Goal: Register for event/course

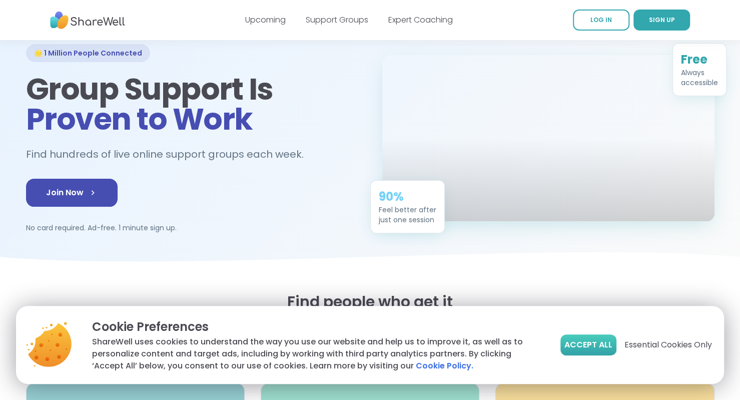
scroll to position [60, 0]
click at [593, 343] on span "Accept All" at bounding box center [588, 345] width 48 height 12
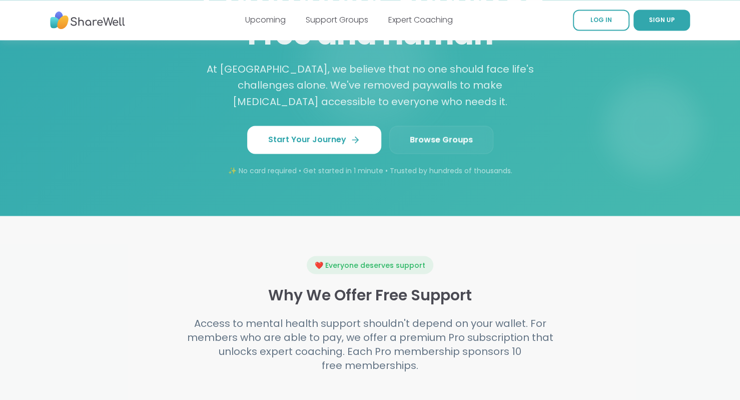
scroll to position [920, 0]
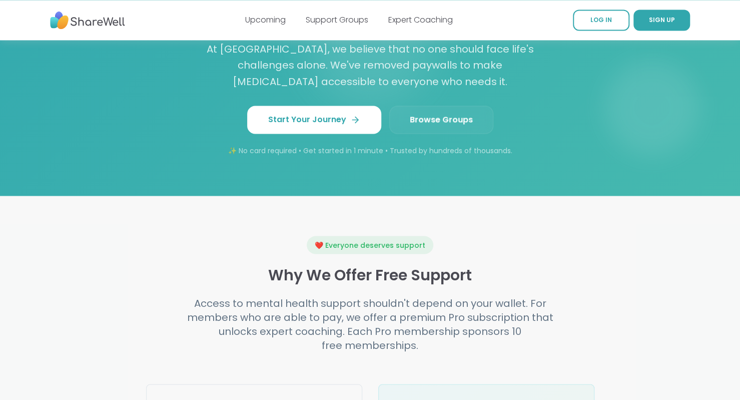
click at [438, 118] on span "Browse Groups" at bounding box center [441, 120] width 63 height 12
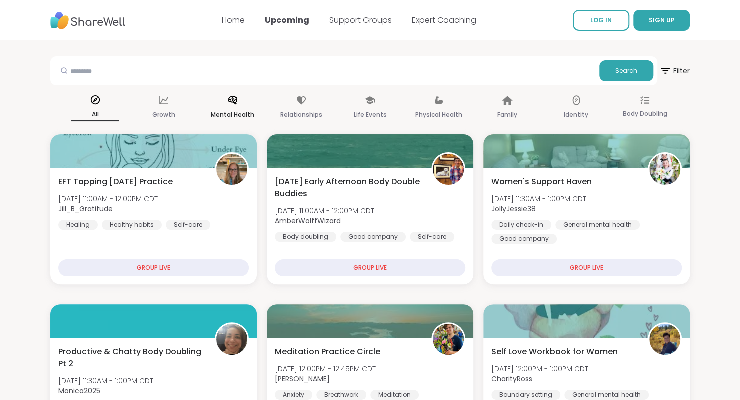
click at [232, 112] on p "Mental Health" at bounding box center [233, 115] width 44 height 12
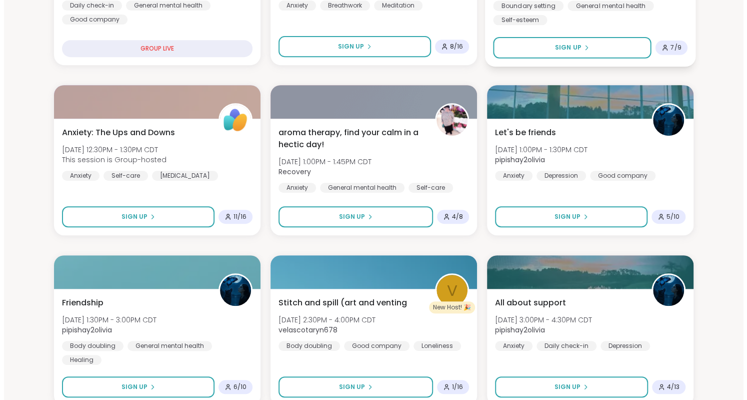
scroll to position [260, 0]
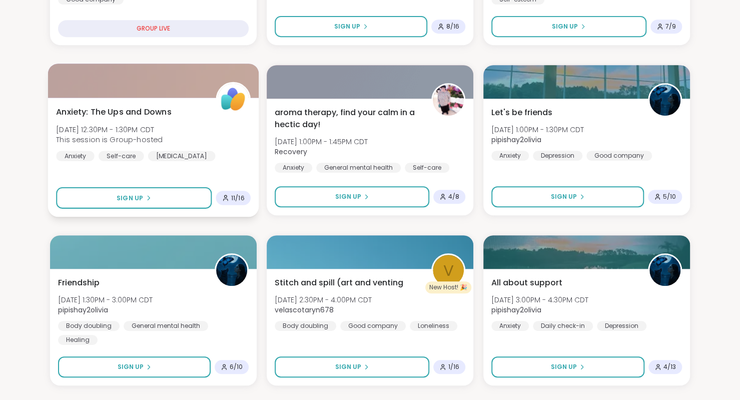
click at [165, 116] on span "Anxiety: The Ups and Downs" at bounding box center [114, 112] width 116 height 12
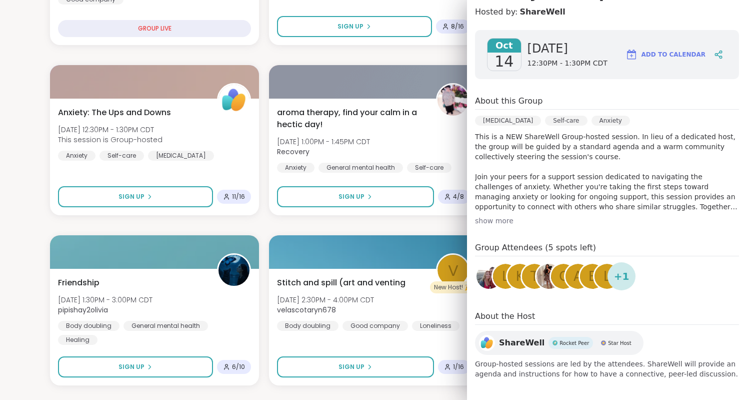
scroll to position [118, 0]
